Goal: Task Accomplishment & Management: Use online tool/utility

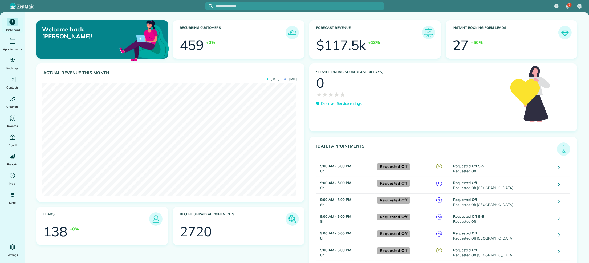
scroll to position [113, 254]
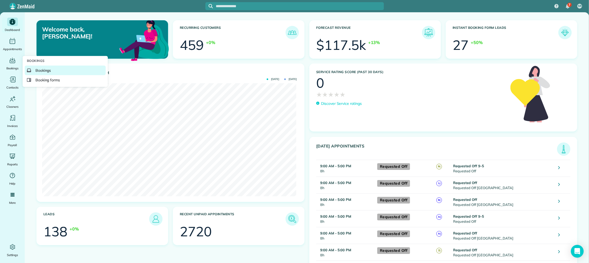
click at [42, 69] on span "Bookings" at bounding box center [43, 70] width 16 height 5
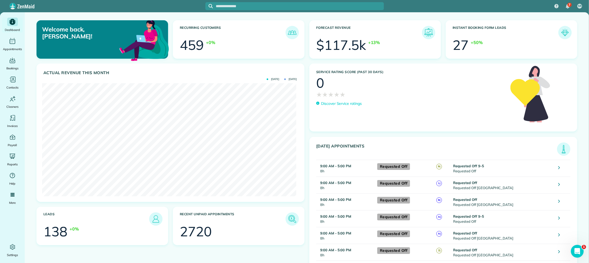
scroll to position [0, 0]
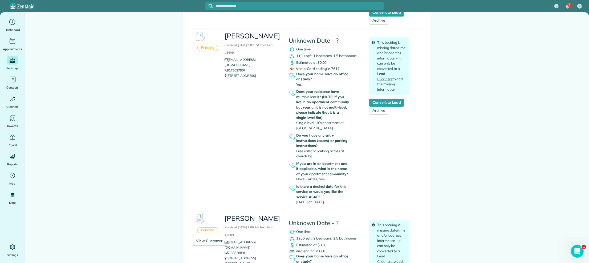
scroll to position [300, 0]
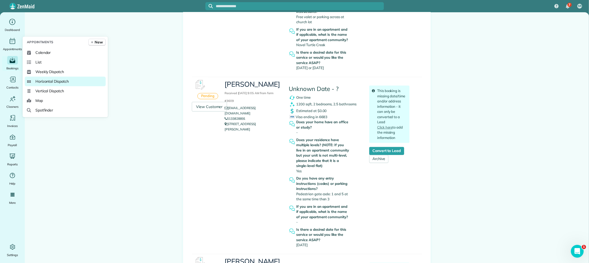
click at [46, 79] on span "Horizontal Dispatch" at bounding box center [51, 81] width 33 height 5
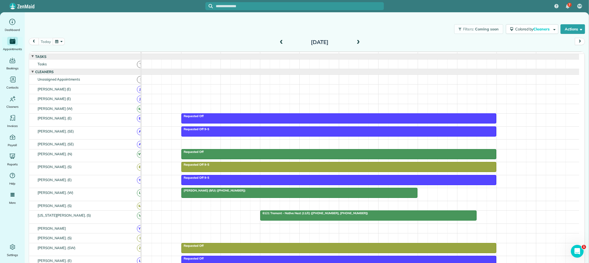
click at [239, 131] on div "Requested Off 9-5" at bounding box center [339, 129] width 312 height 4
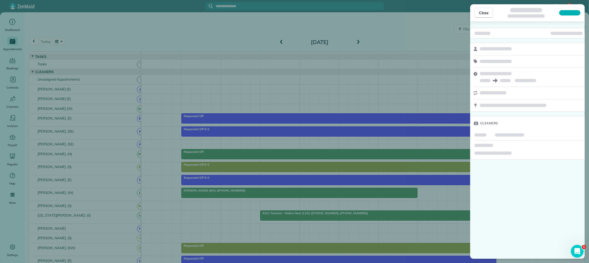
click at [366, 41] on div "Close Cleaners" at bounding box center [294, 131] width 589 height 263
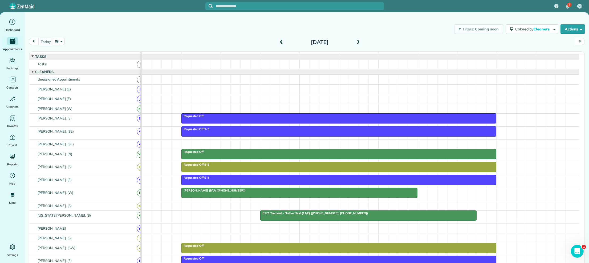
click at [359, 43] on span at bounding box center [358, 42] width 6 height 5
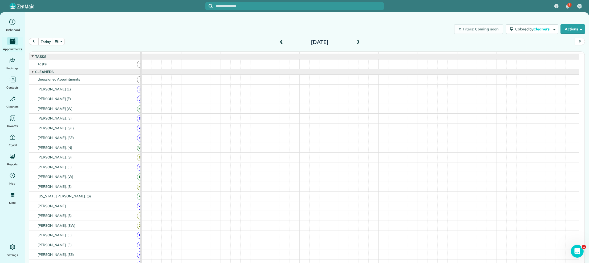
click at [359, 43] on span at bounding box center [358, 42] width 6 height 5
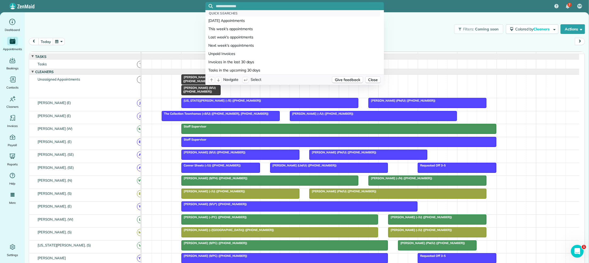
click at [231, 4] on input "text" at bounding box center [300, 6] width 168 height 4
paste input "**********"
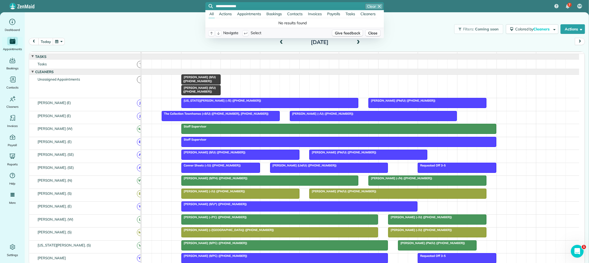
paste input "text"
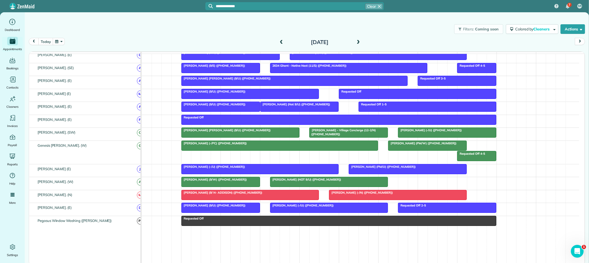
scroll to position [133, 0]
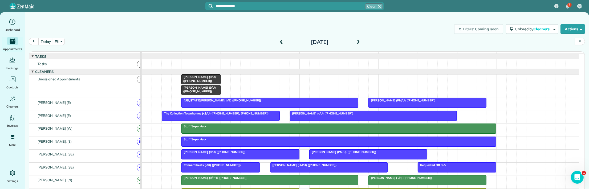
click at [360, 43] on span at bounding box center [358, 42] width 6 height 5
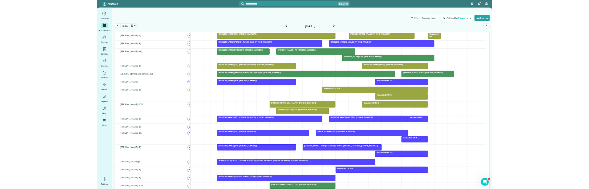
scroll to position [152, 0]
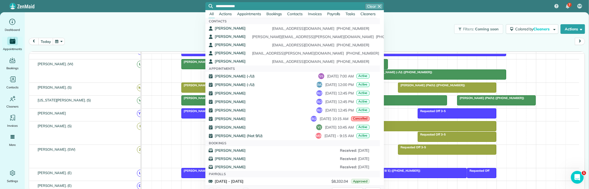
click at [296, 6] on input "**********" at bounding box center [300, 6] width 168 height 4
paste input "text"
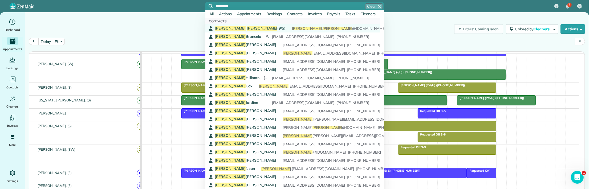
type input "*********"
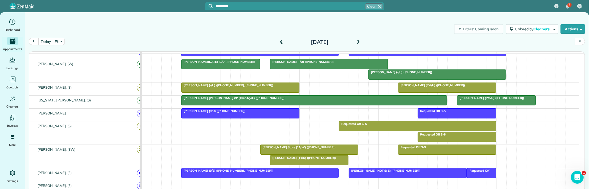
click at [241, 27] on div "[PERSON_NAME] (9/S) [PERSON_NAME] . [PERSON_NAME] @[DOMAIN_NAME] [PHONE_NUMBER]" at bounding box center [292, 28] width 154 height 5
